Goal: Obtain resource: Download file/media

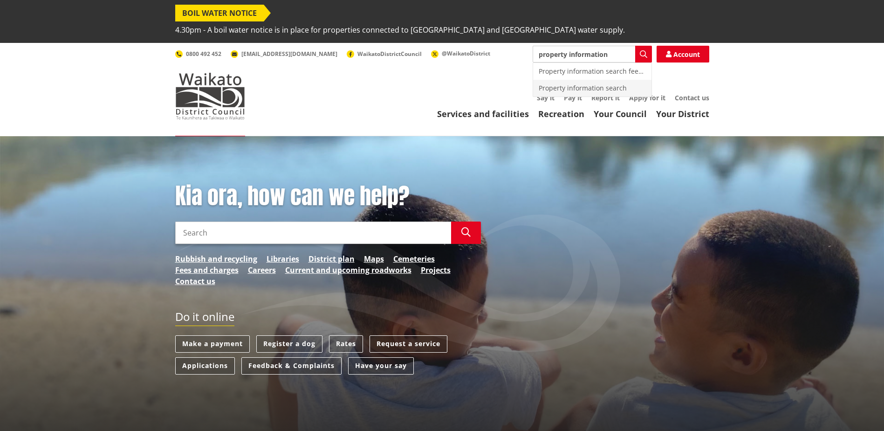
click at [561, 80] on div "Property information search" at bounding box center [592, 88] width 118 height 17
type input "Property information search"
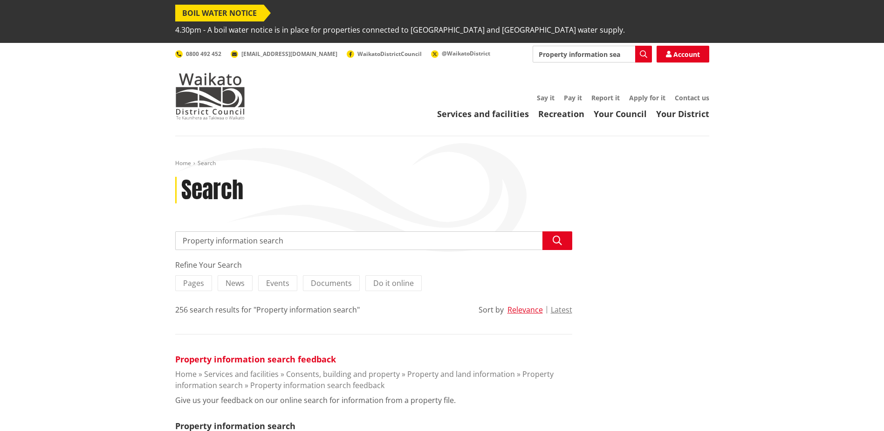
scroll to position [47, 0]
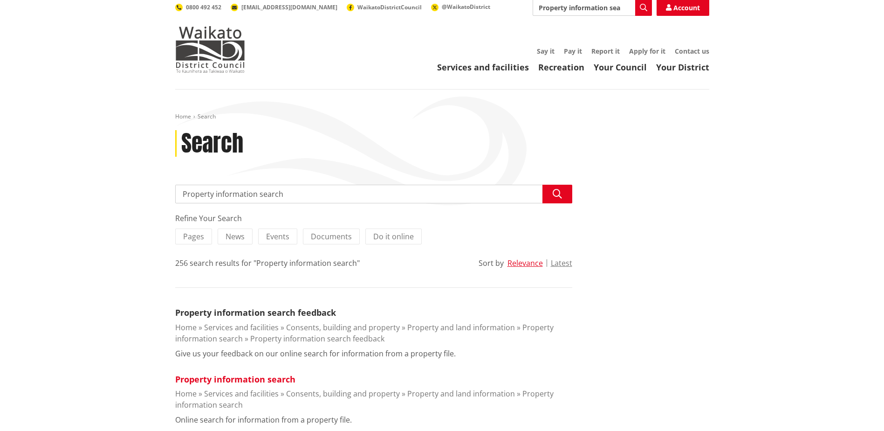
click at [242, 373] on link "Property information search" at bounding box center [235, 378] width 120 height 11
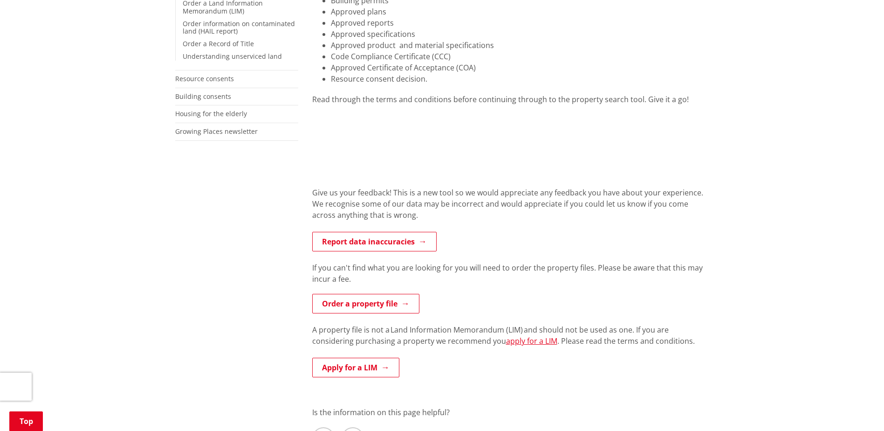
scroll to position [326, 0]
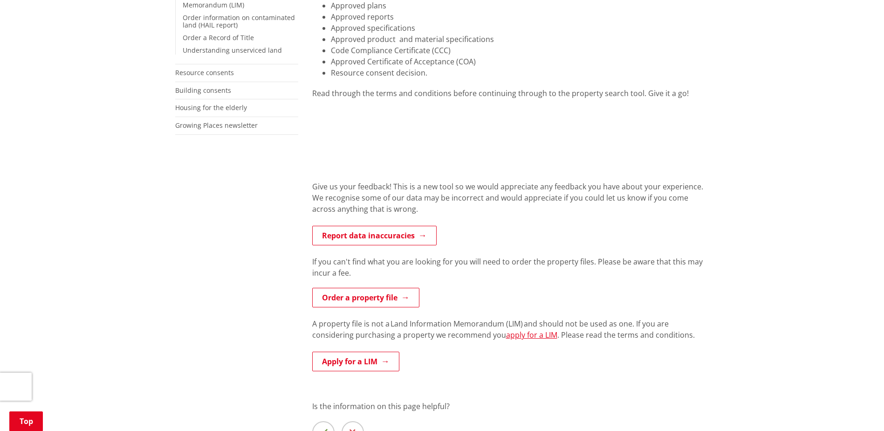
click at [534, 152] on iframe at bounding box center [510, 134] width 397 height 70
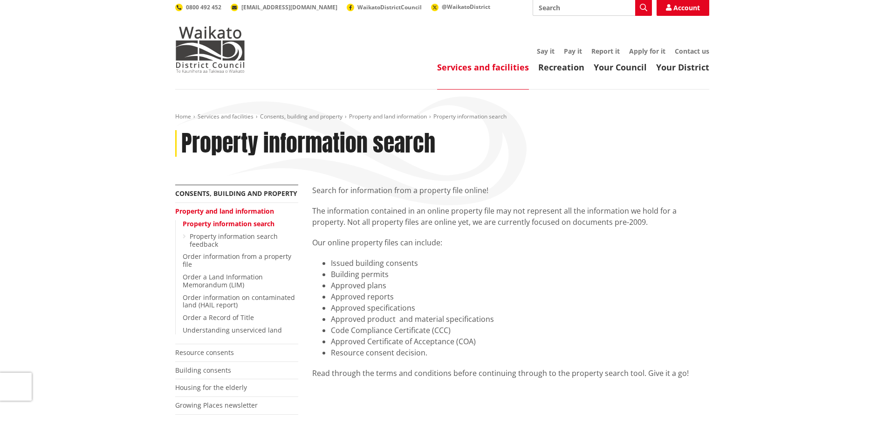
scroll to position [0, 0]
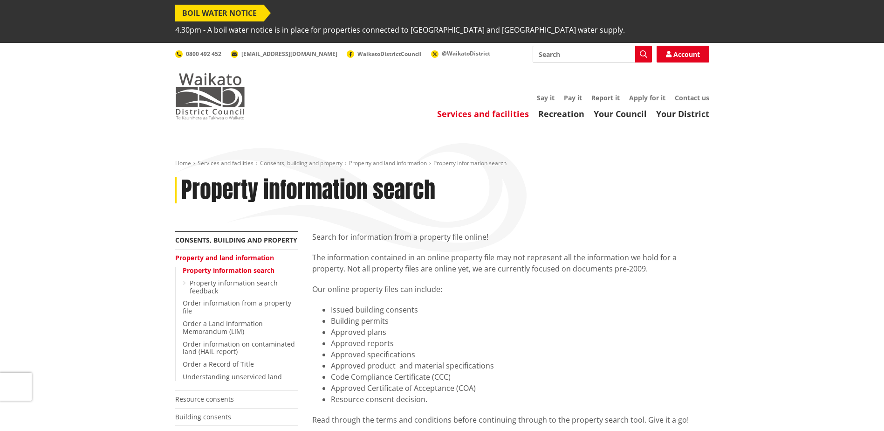
click at [232, 73] on img at bounding box center [210, 96] width 70 height 47
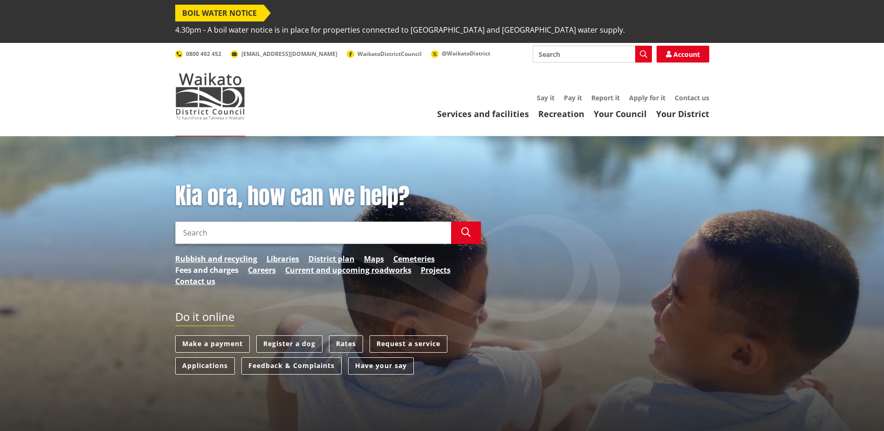
click at [233, 264] on link "Fees and charges" at bounding box center [206, 269] width 63 height 11
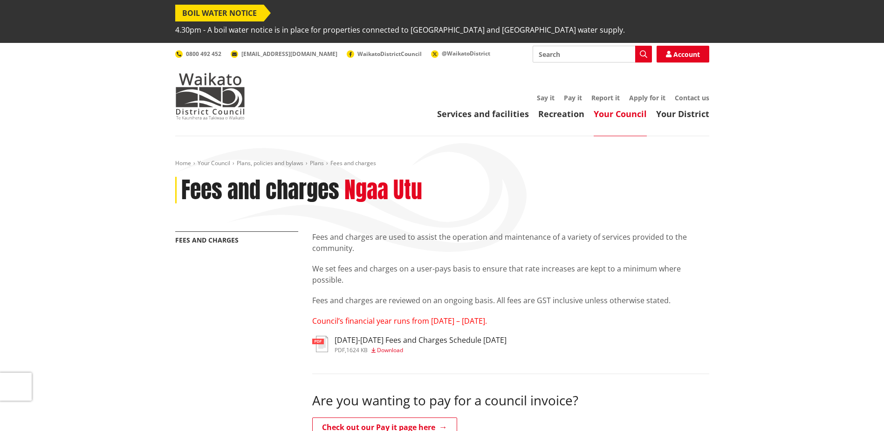
click at [388, 346] on span "Download" at bounding box center [390, 350] width 26 height 8
